Goal: Task Accomplishment & Management: Manage account settings

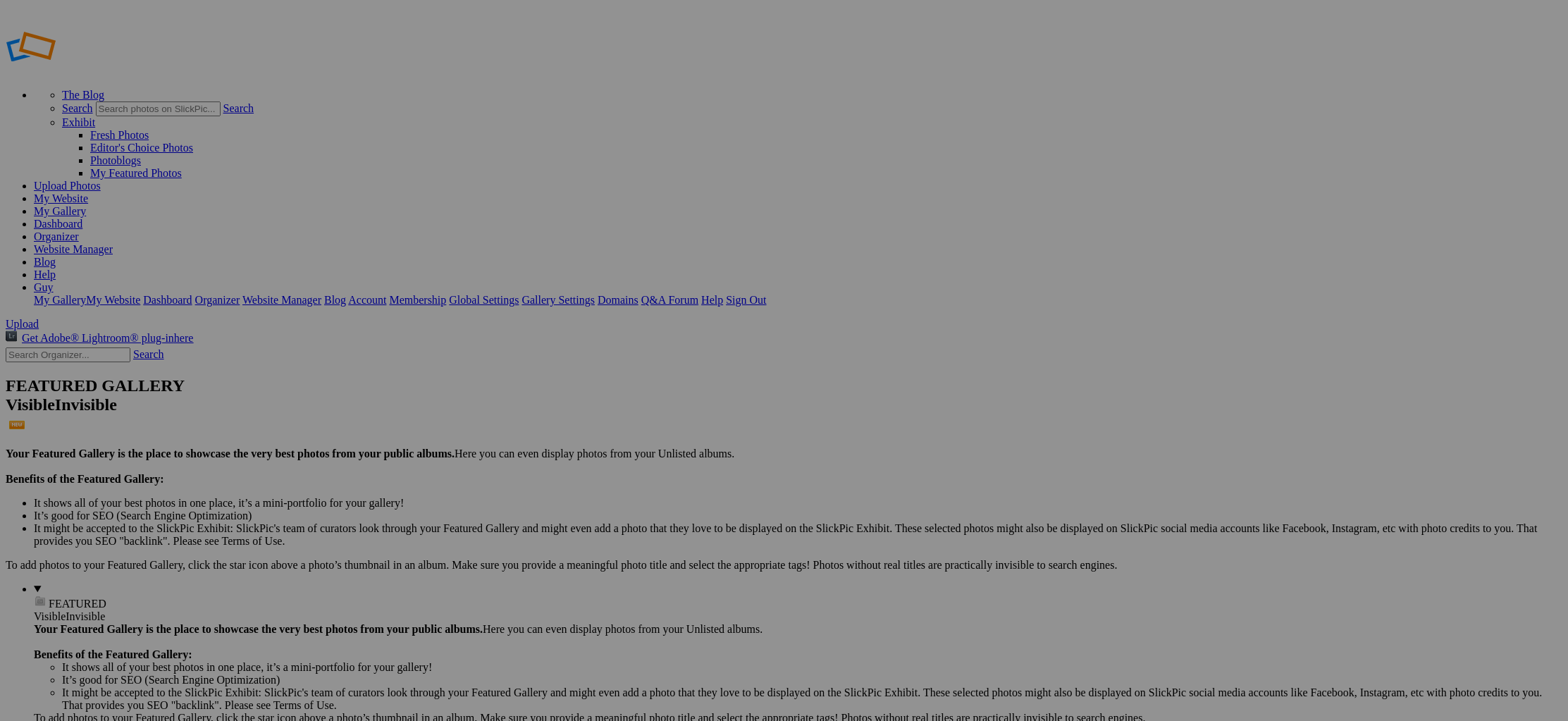
type input "Wetlands in [GEOGRAPHIC_DATA]"
click at [658, 431] on span "Create" at bounding box center [643, 437] width 30 height 12
